Goal: Information Seeking & Learning: Learn about a topic

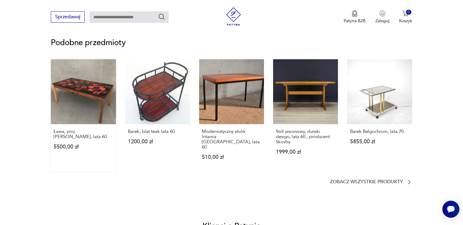
click at [95, 109] on link "Ława, proj. [PERSON_NAME], lata 60. 5500,00 zł" at bounding box center [83, 115] width 65 height 112
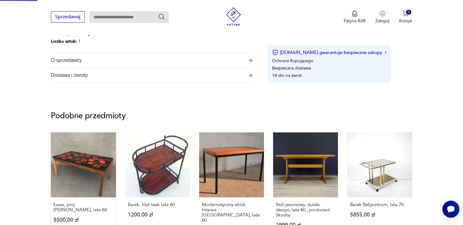
scroll to position [246, 0]
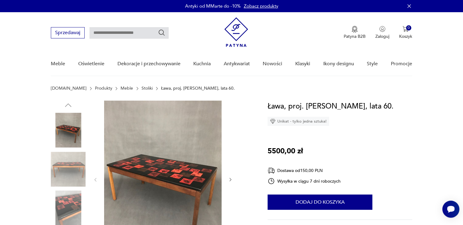
click at [77, 200] on img at bounding box center [68, 207] width 35 height 35
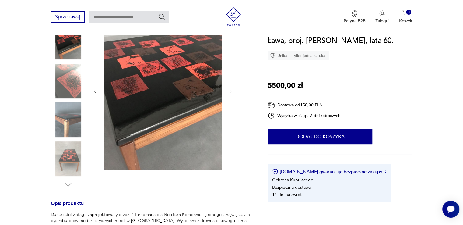
scroll to position [91, 0]
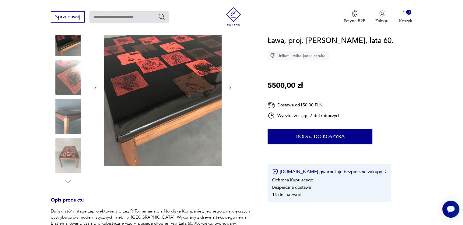
click at [64, 73] on img at bounding box center [68, 77] width 35 height 35
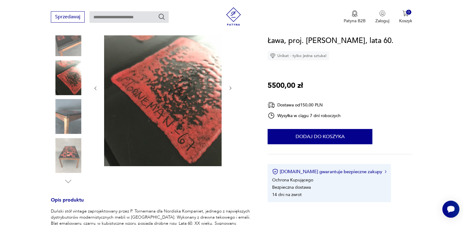
click at [69, 105] on img at bounding box center [68, 116] width 35 height 35
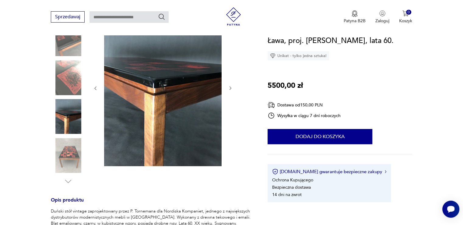
scroll to position [0, 0]
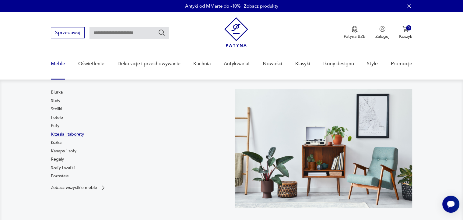
click at [58, 134] on link "Krzesła i taborety" at bounding box center [67, 134] width 33 height 6
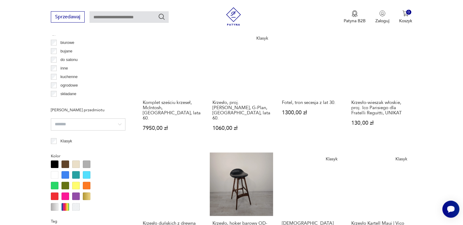
scroll to position [557, 0]
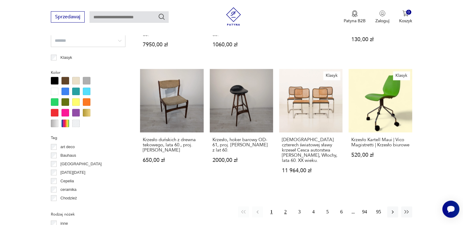
click at [287, 206] on button "2" at bounding box center [285, 211] width 11 height 11
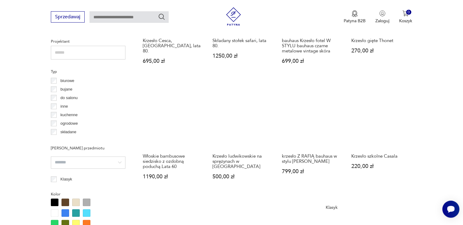
scroll to position [557, 0]
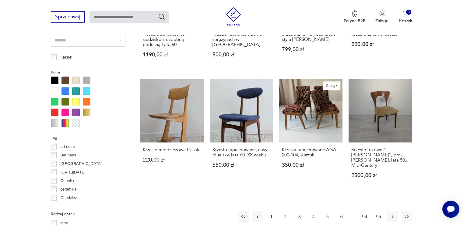
click at [301, 211] on button "3" at bounding box center [299, 216] width 11 height 11
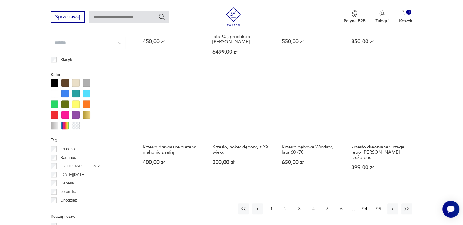
scroll to position [557, 0]
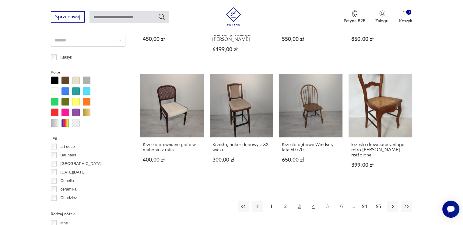
click at [313, 201] on button "4" at bounding box center [313, 206] width 11 height 11
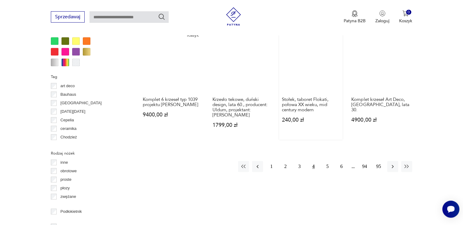
scroll to position [618, 0]
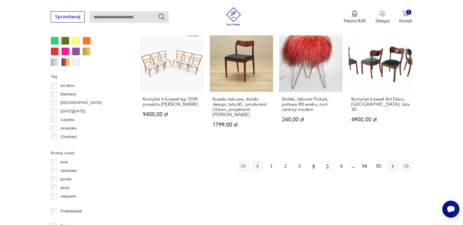
click at [326, 160] on button "5" at bounding box center [327, 165] width 11 height 11
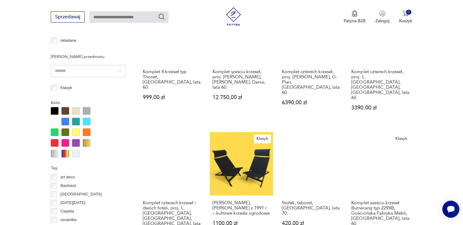
scroll to position [618, 0]
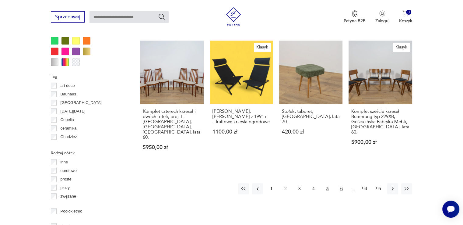
click at [341, 183] on button "6" at bounding box center [341, 188] width 11 height 11
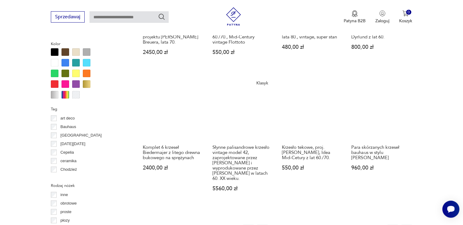
scroll to position [588, 0]
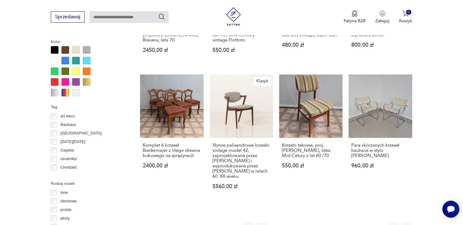
click at [341, 222] on button "7" at bounding box center [341, 227] width 11 height 11
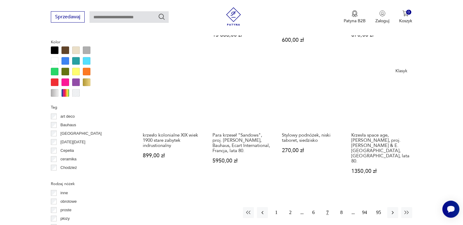
scroll to position [588, 0]
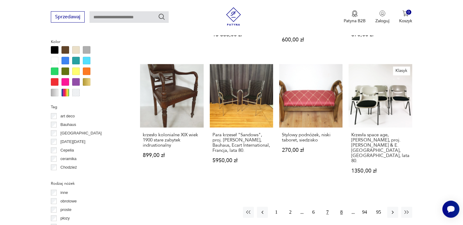
click at [340, 206] on button "8" at bounding box center [341, 211] width 11 height 11
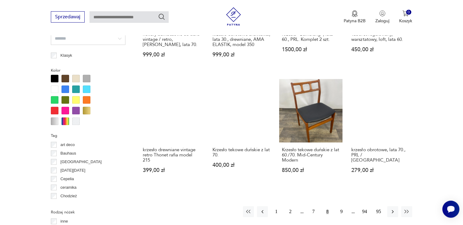
scroll to position [618, 0]
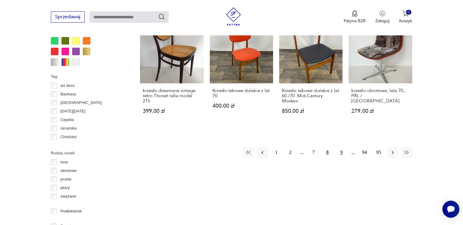
click at [341, 158] on button "9" at bounding box center [341, 152] width 11 height 11
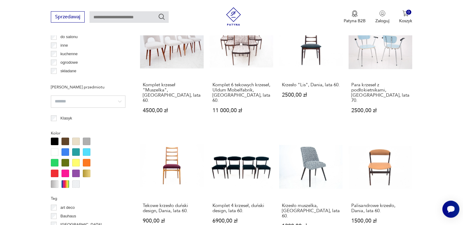
scroll to position [527, 0]
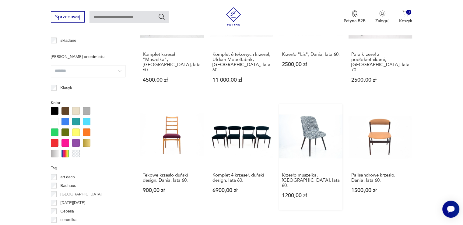
click at [309, 126] on link "Krzesło muszelka, [GEOGRAPHIC_DATA], lata 60. 1200,00 zł" at bounding box center [310, 157] width 63 height 106
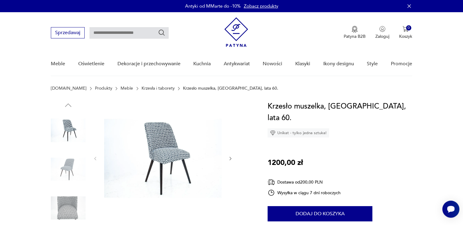
click at [59, 166] on img at bounding box center [68, 169] width 35 height 35
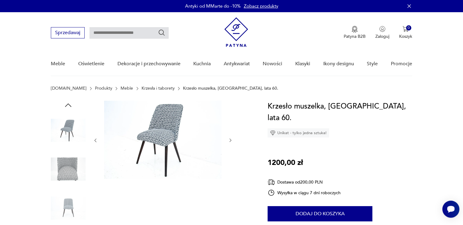
click at [67, 176] on img at bounding box center [68, 169] width 35 height 35
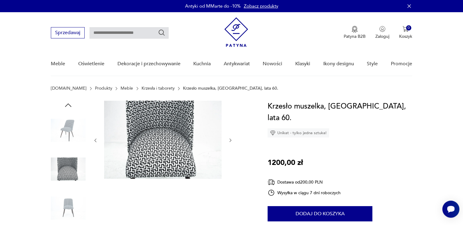
click at [71, 201] on img at bounding box center [68, 207] width 35 height 35
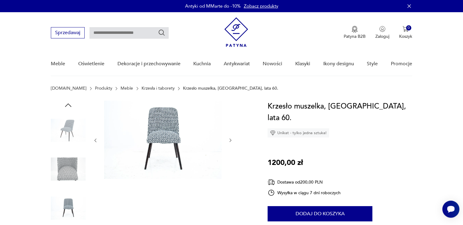
click at [74, 134] on img at bounding box center [68, 130] width 35 height 35
